Goal: Task Accomplishment & Management: Manage account settings

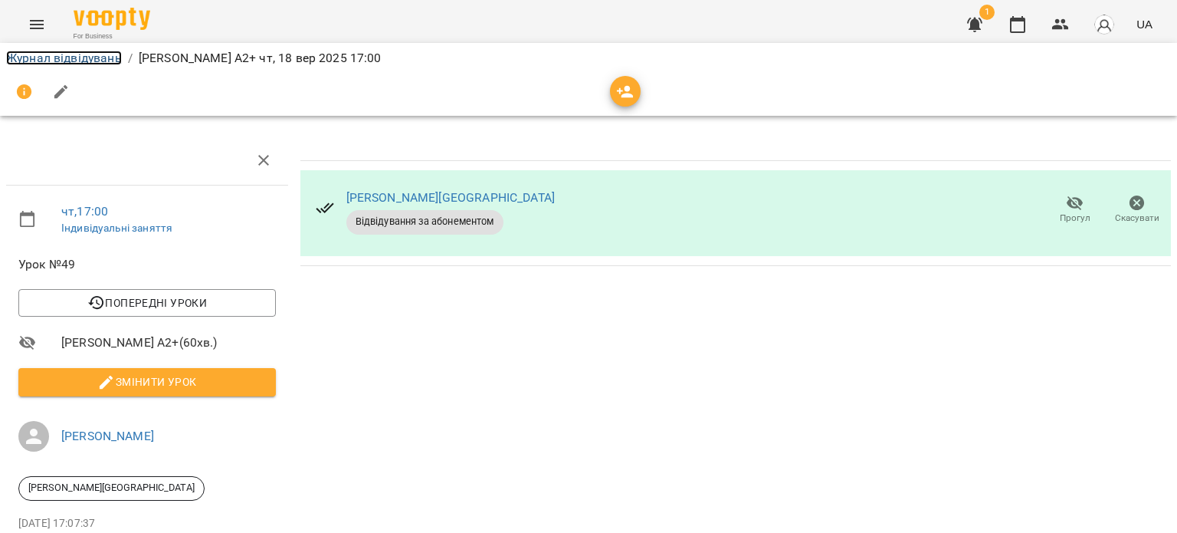
click at [83, 54] on link "Журнал відвідувань" at bounding box center [64, 58] width 116 height 15
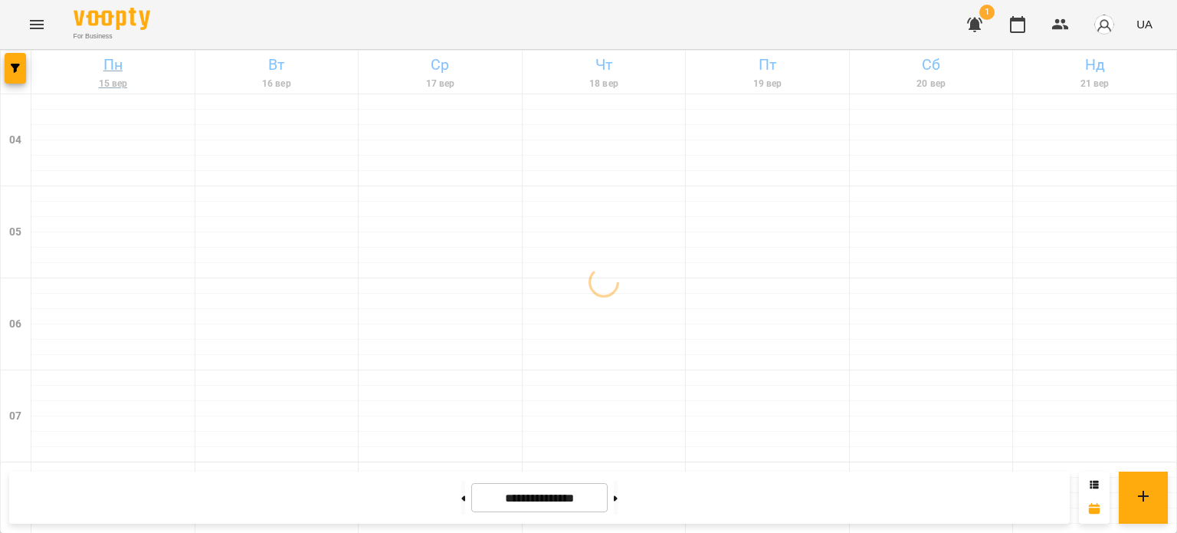
click at [80, 59] on h6 "Пн" at bounding box center [113, 65] width 159 height 24
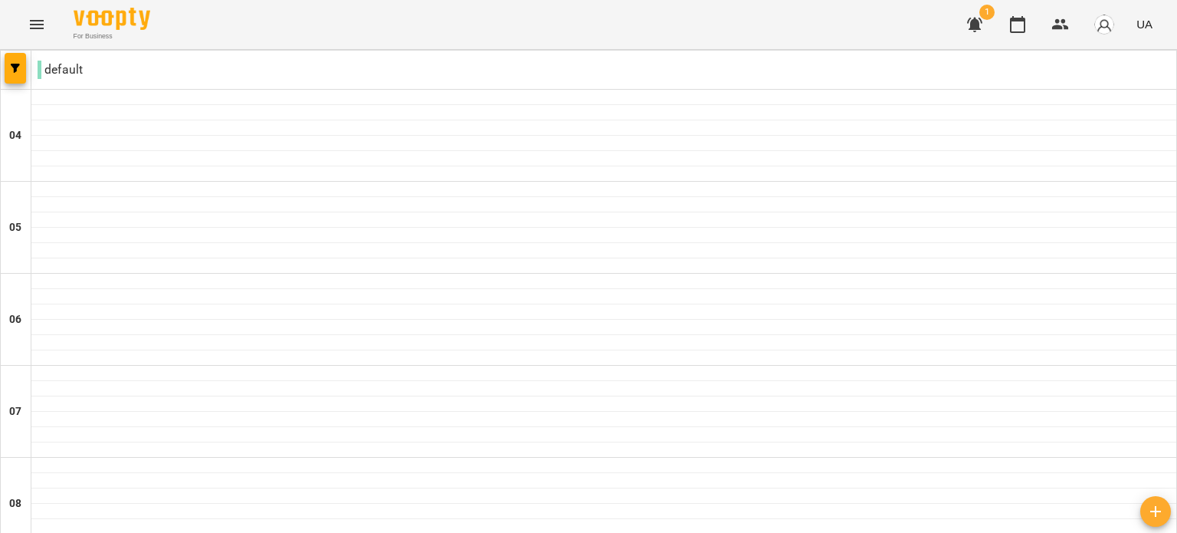
type input "**********"
click at [31, 28] on icon "Menu" at bounding box center [37, 24] width 14 height 9
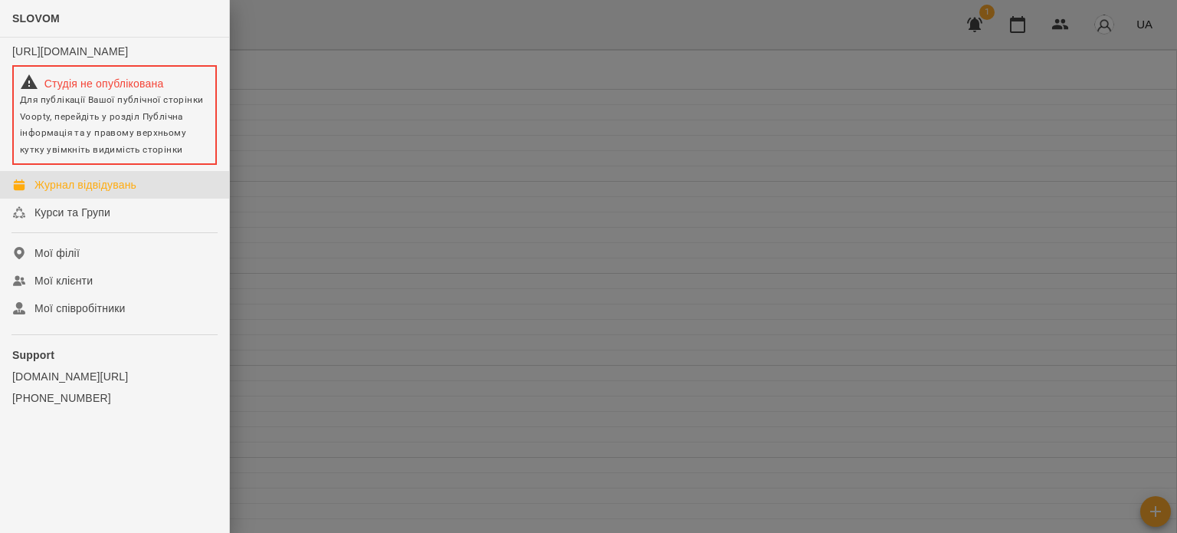
click at [58, 192] on div "Журнал відвідувань" at bounding box center [85, 184] width 102 height 15
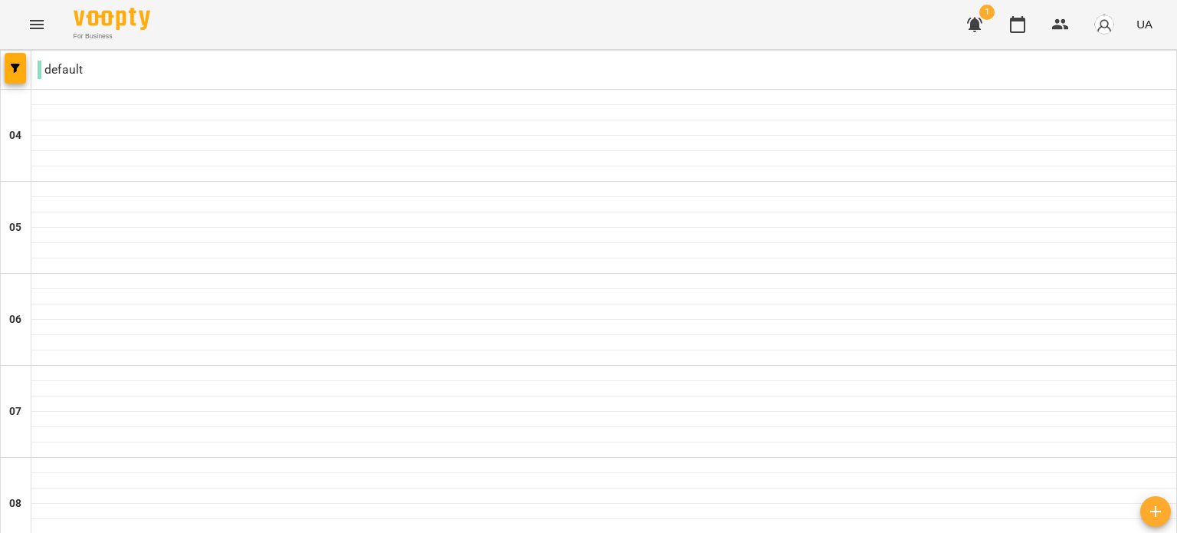
scroll to position [766, 0]
type input "**********"
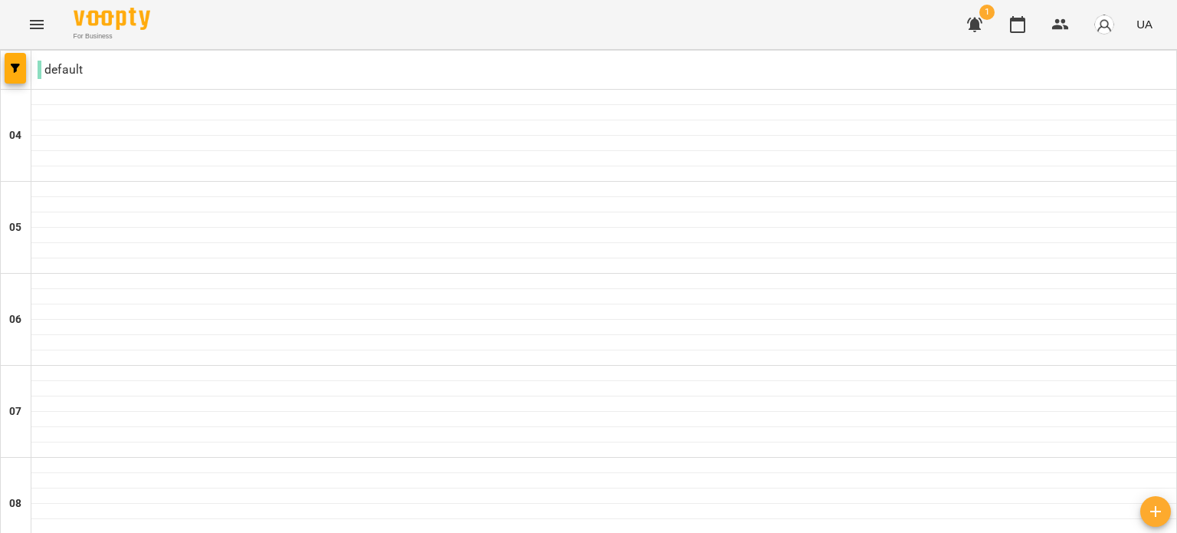
scroll to position [1106, 0]
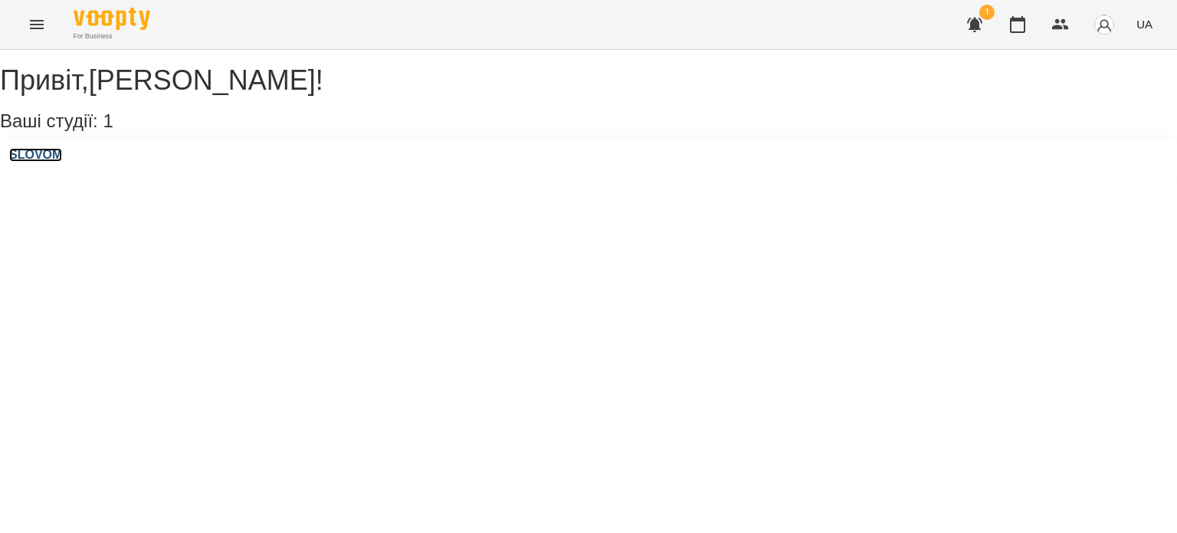
click at [50, 162] on h3 "SLOVOM" at bounding box center [35, 155] width 53 height 14
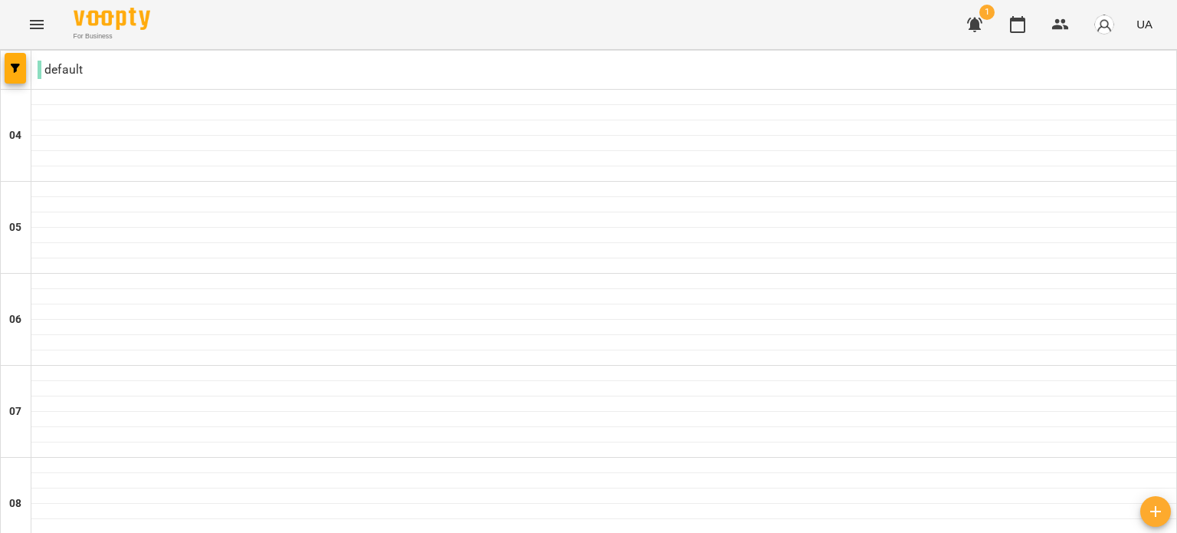
scroll to position [1405, 0]
click at [1023, 21] on icon "button" at bounding box center [1017, 24] width 15 height 17
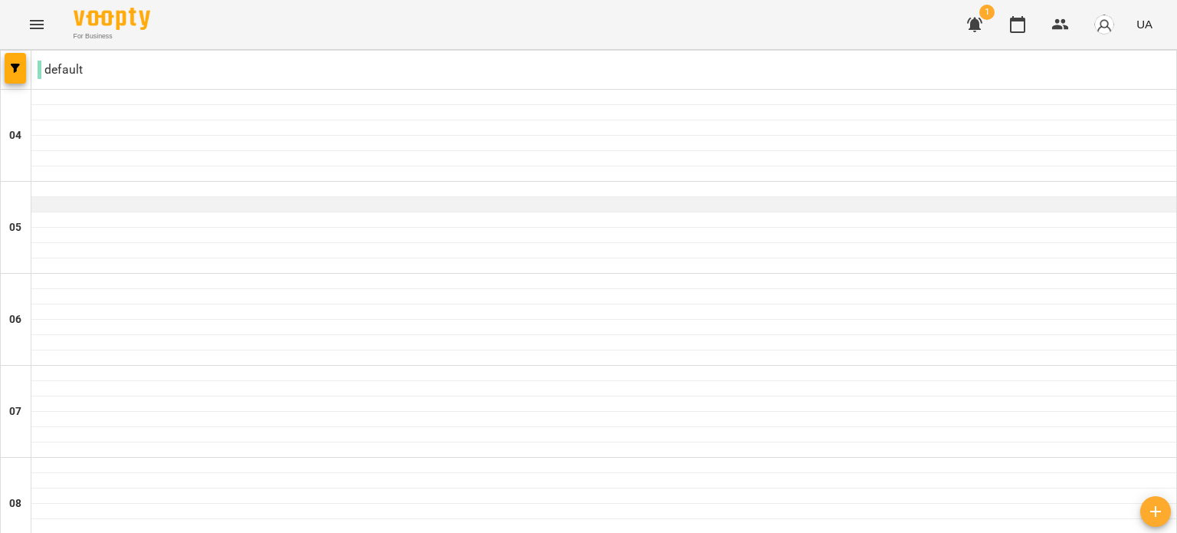
scroll to position [0, 0]
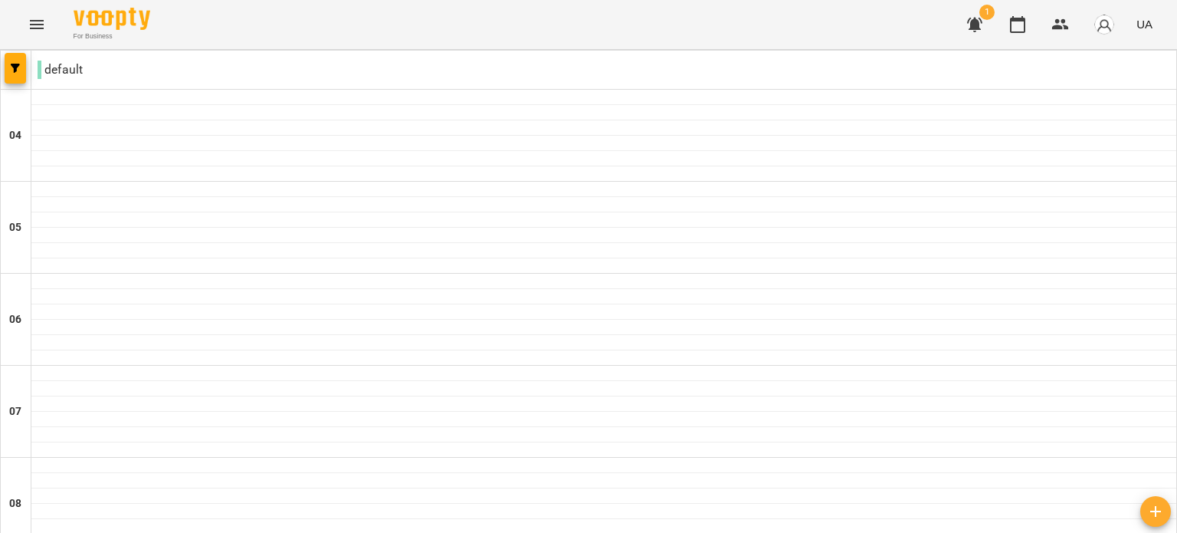
click at [18, 136] on h6 "04" at bounding box center [15, 135] width 12 height 17
click at [77, 69] on p "default" at bounding box center [60, 70] width 45 height 18
click at [25, 68] on span "button" at bounding box center [15, 68] width 21 height 9
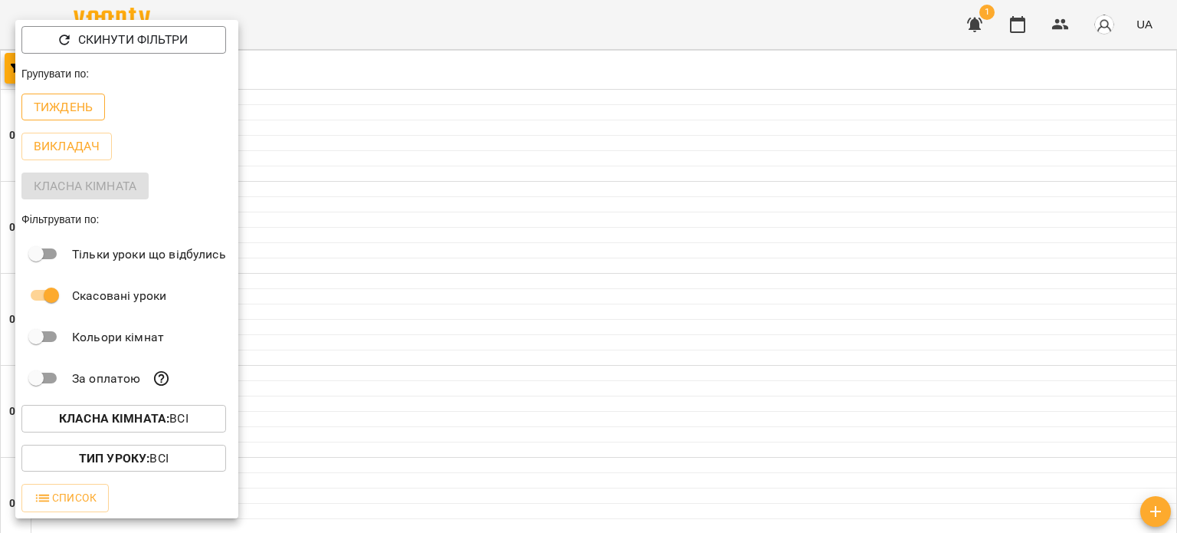
click at [74, 104] on p "Тиждень" at bounding box center [63, 107] width 59 height 18
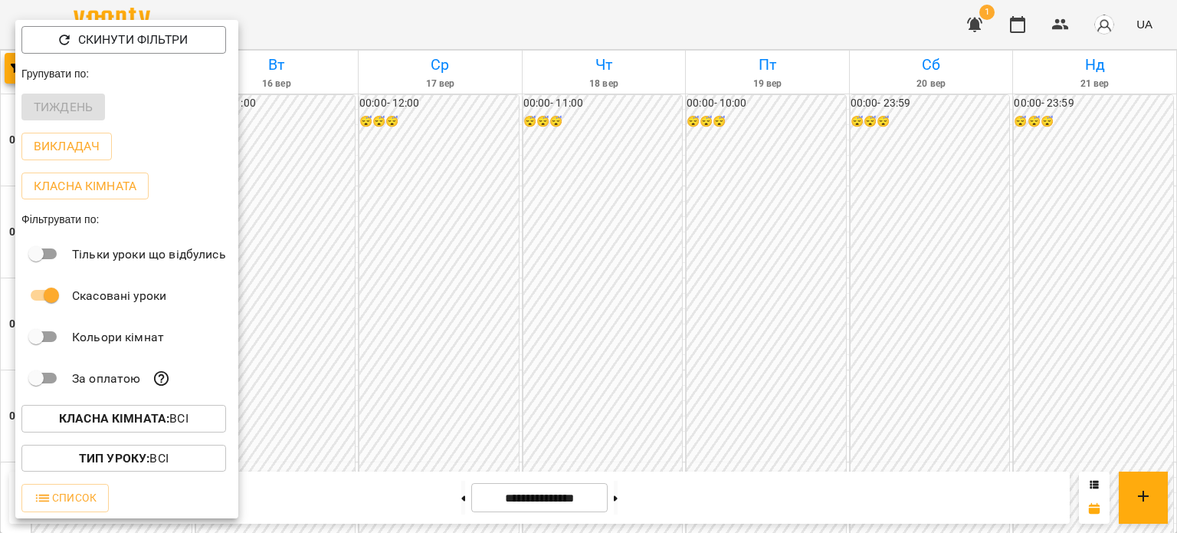
click at [375, 20] on div at bounding box center [588, 266] width 1177 height 533
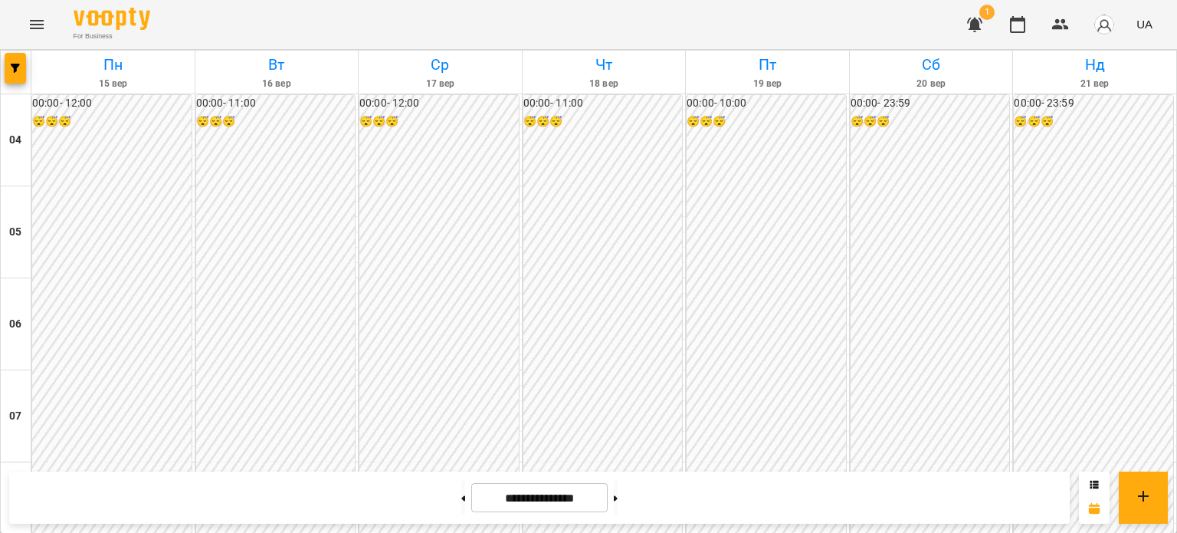
scroll to position [1175, 0]
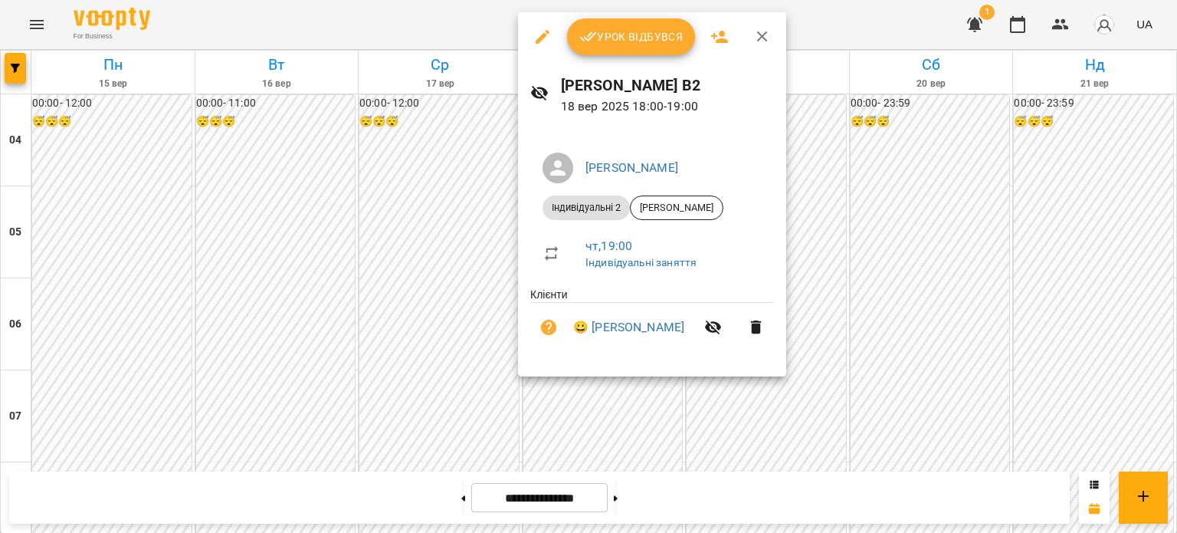
click at [619, 41] on span "Урок відбувся" at bounding box center [631, 37] width 104 height 18
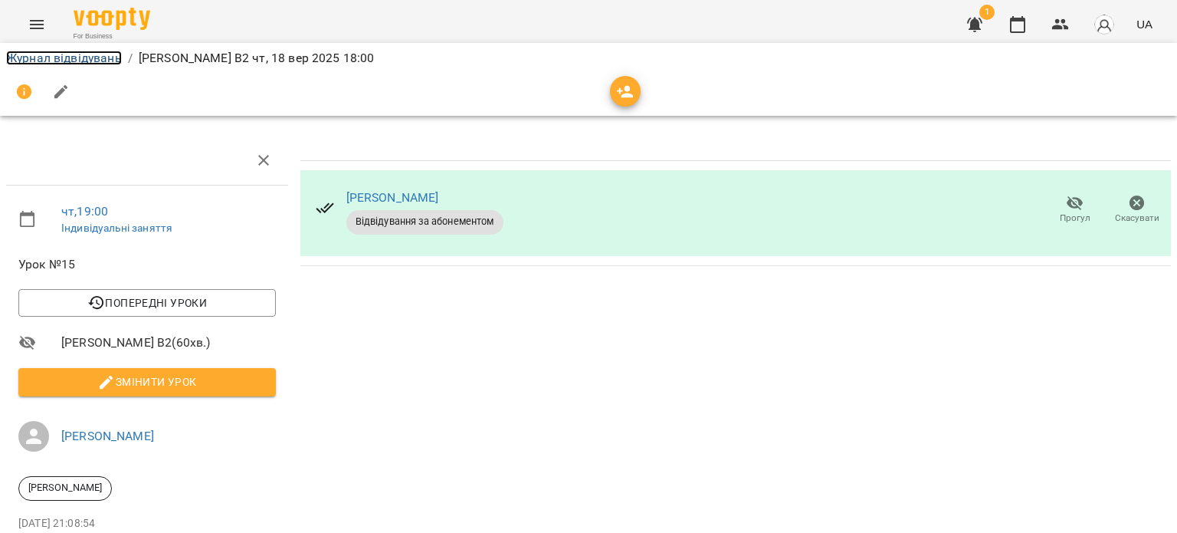
click at [103, 57] on link "Журнал відвідувань" at bounding box center [64, 58] width 116 height 15
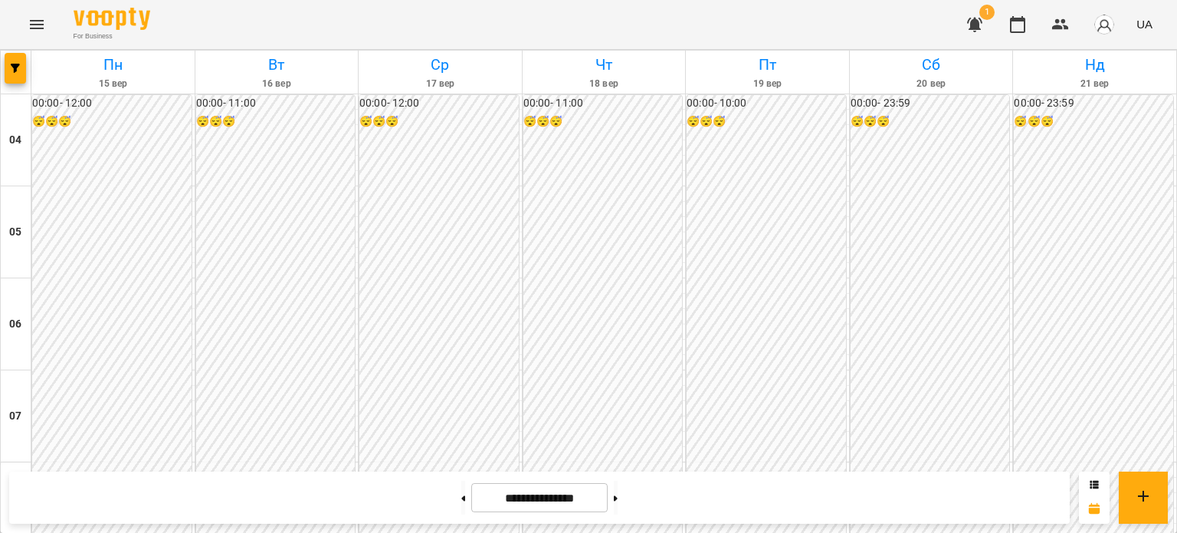
click at [1106, 33] on img "button" at bounding box center [1103, 24] width 21 height 21
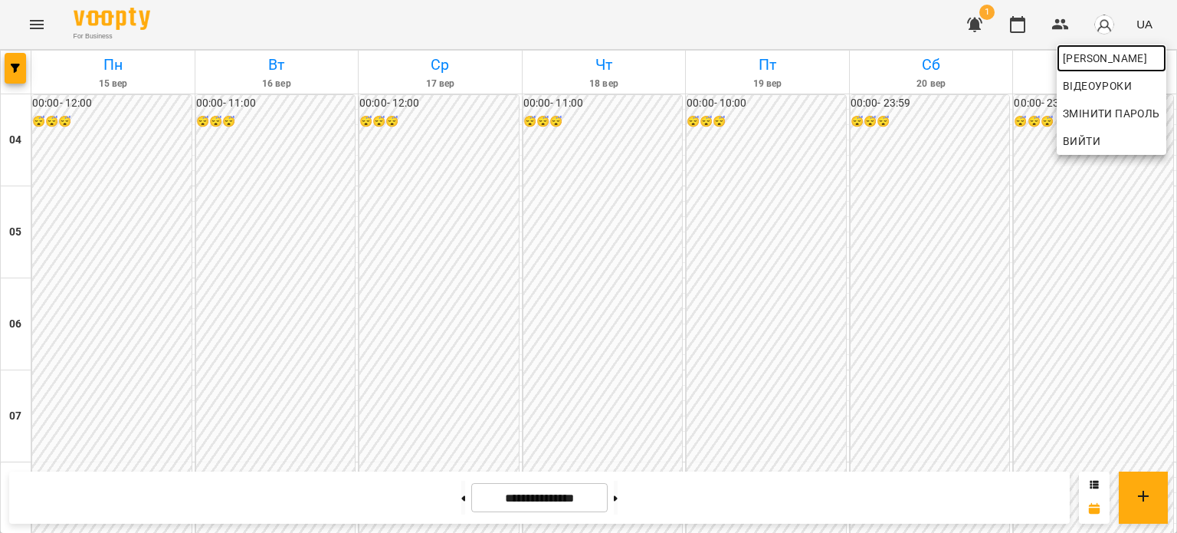
drag, startPoint x: 1094, startPoint y: 56, endPoint x: 1079, endPoint y: 50, distance: 16.5
click at [1094, 57] on span "[PERSON_NAME]" at bounding box center [1111, 58] width 97 height 18
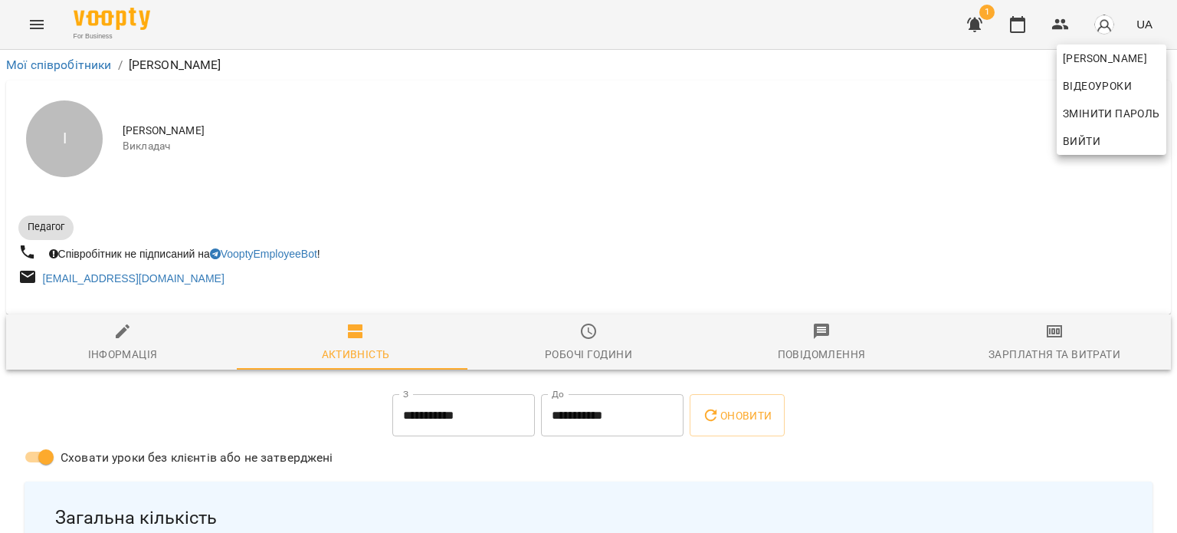
click at [1053, 336] on div at bounding box center [588, 266] width 1177 height 533
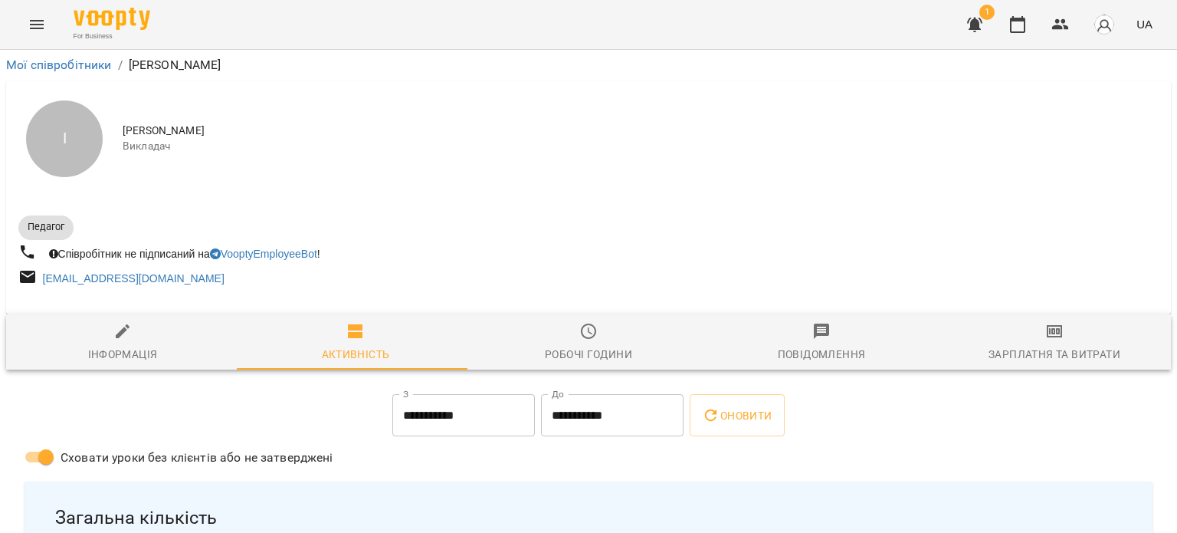
click at [1051, 334] on icon "button" at bounding box center [1054, 331] width 15 height 12
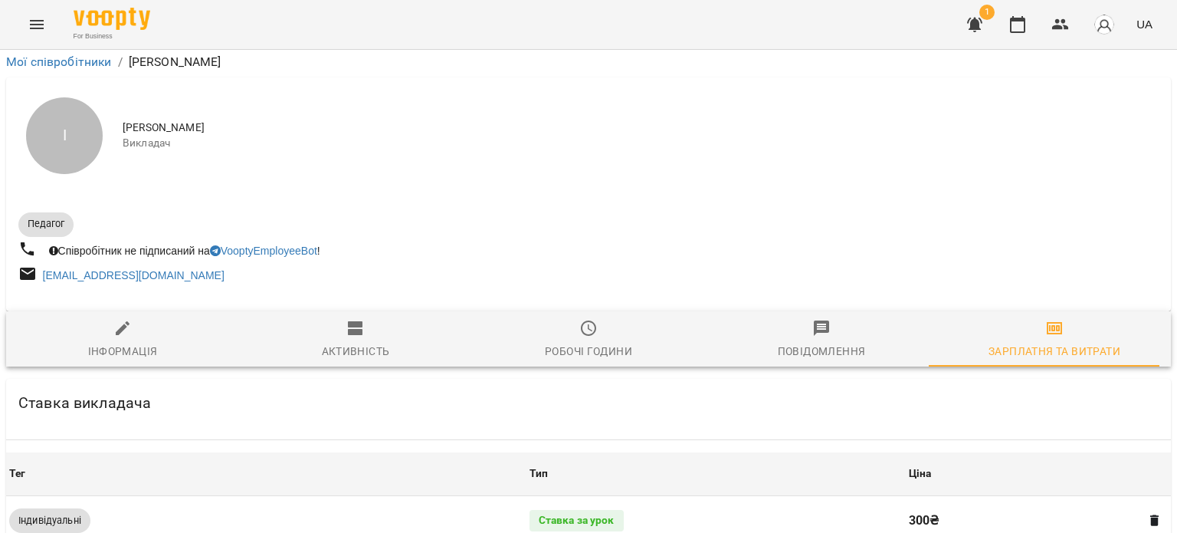
scroll to position [514, 0]
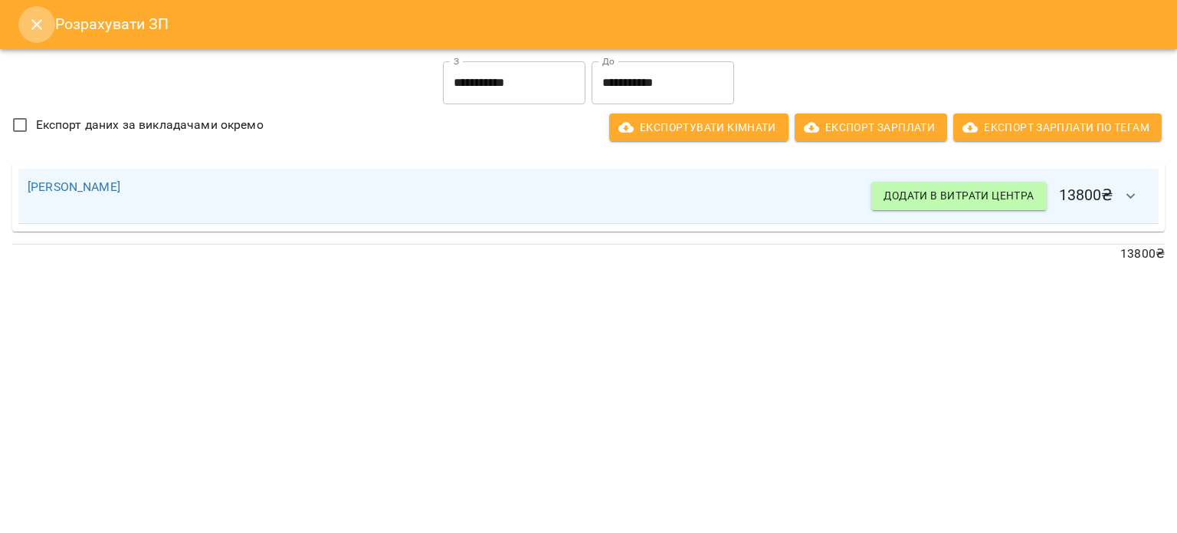
click at [39, 14] on button "Close" at bounding box center [36, 24] width 37 height 37
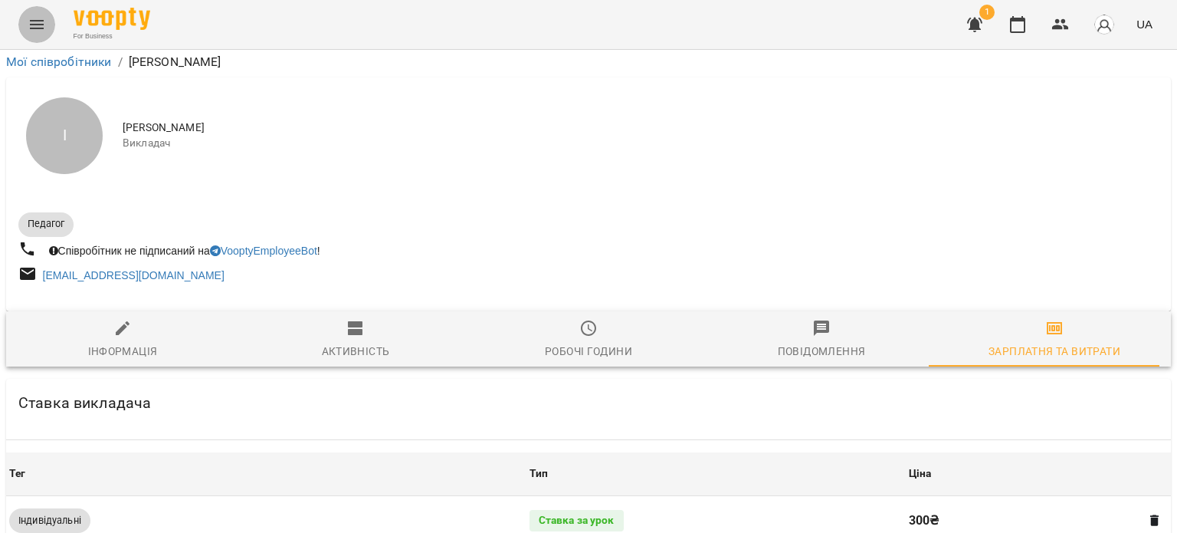
click at [39, 21] on icon "Menu" at bounding box center [37, 24] width 14 height 9
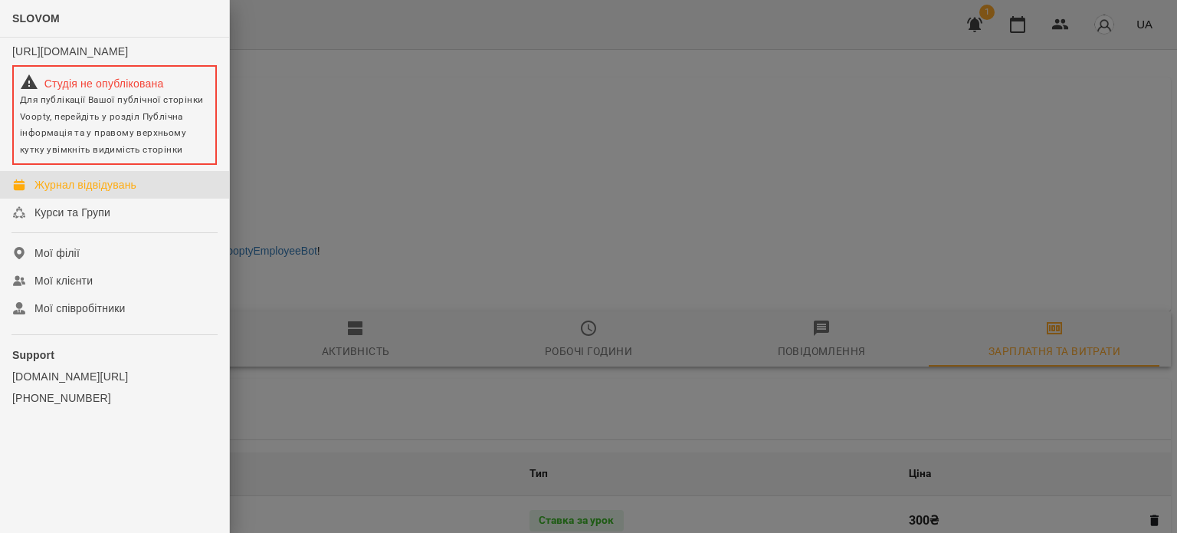
click at [106, 192] on div "Журнал відвідувань" at bounding box center [85, 184] width 102 height 15
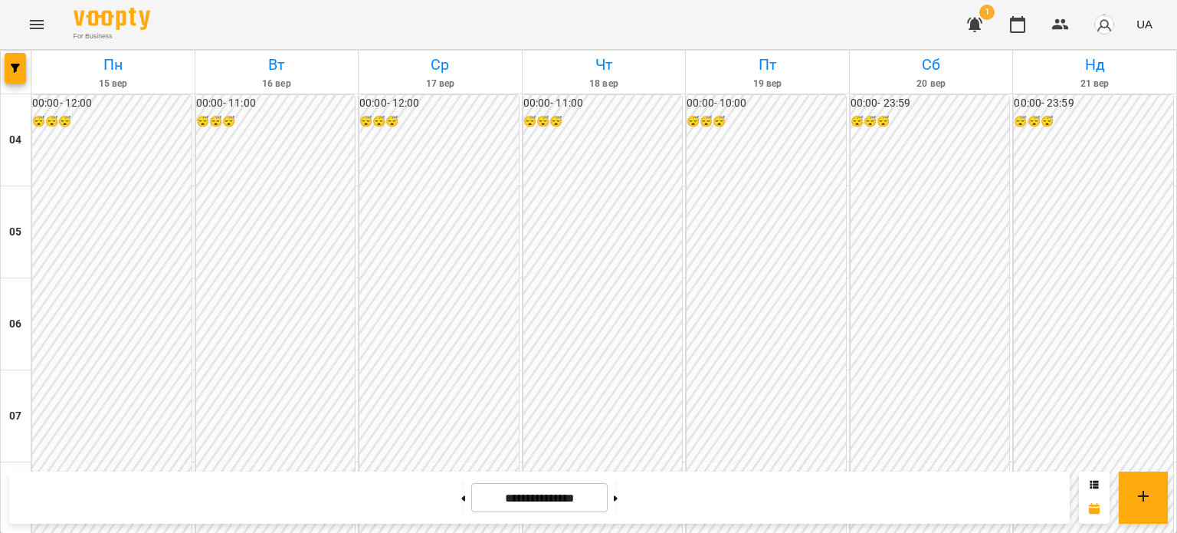
scroll to position [481, 0]
